Goal: Information Seeking & Learning: Learn about a topic

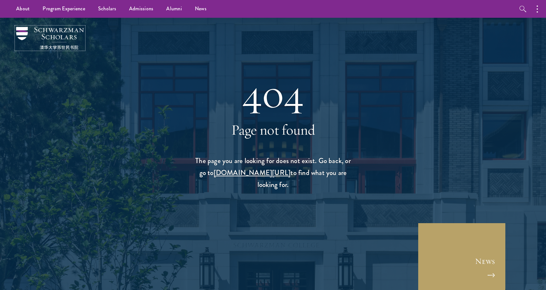
click at [33, 35] on img at bounding box center [50, 38] width 68 height 23
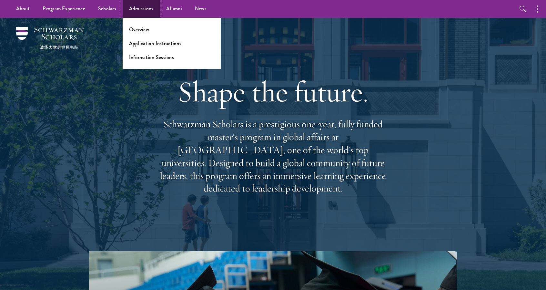
click at [141, 9] on link "Admissions" at bounding box center [141, 9] width 37 height 18
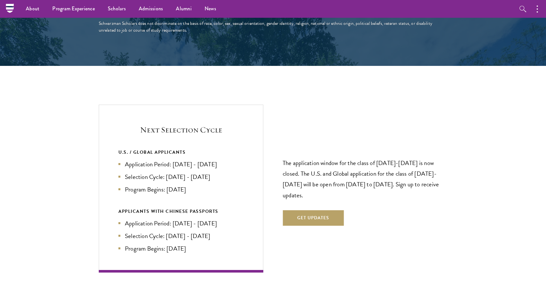
scroll to position [1294, 0]
